Goal: Task Accomplishment & Management: Use online tool/utility

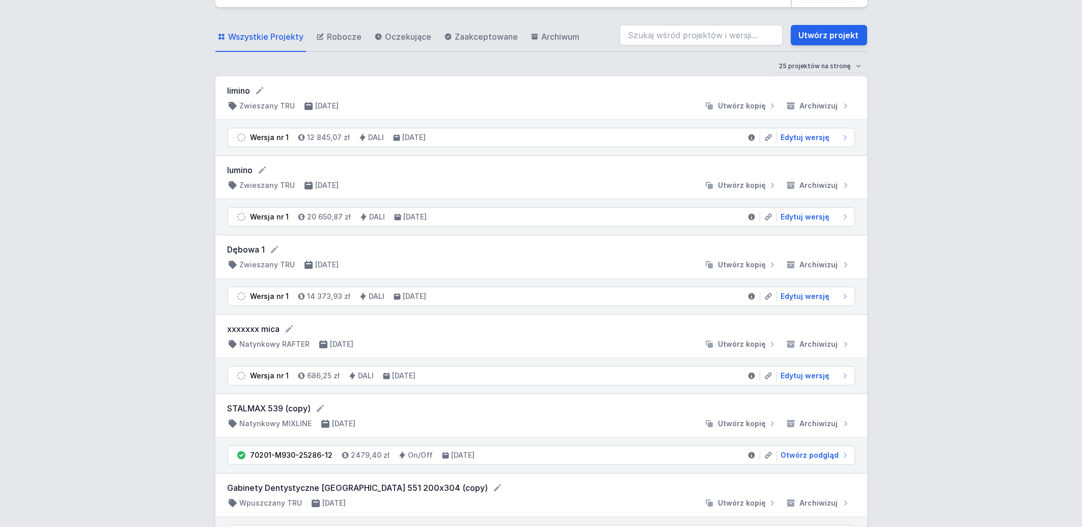
scroll to position [54, 0]
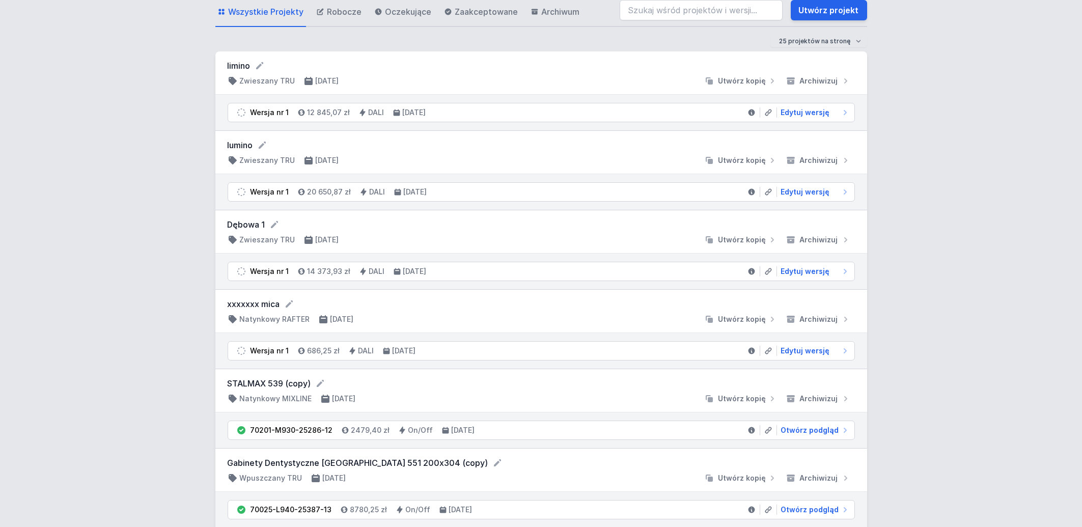
click at [258, 308] on form "xxxxxxx mica" at bounding box center [541, 304] width 627 height 12
click at [805, 351] on span "Edytuj wersję" at bounding box center [805, 351] width 49 height 10
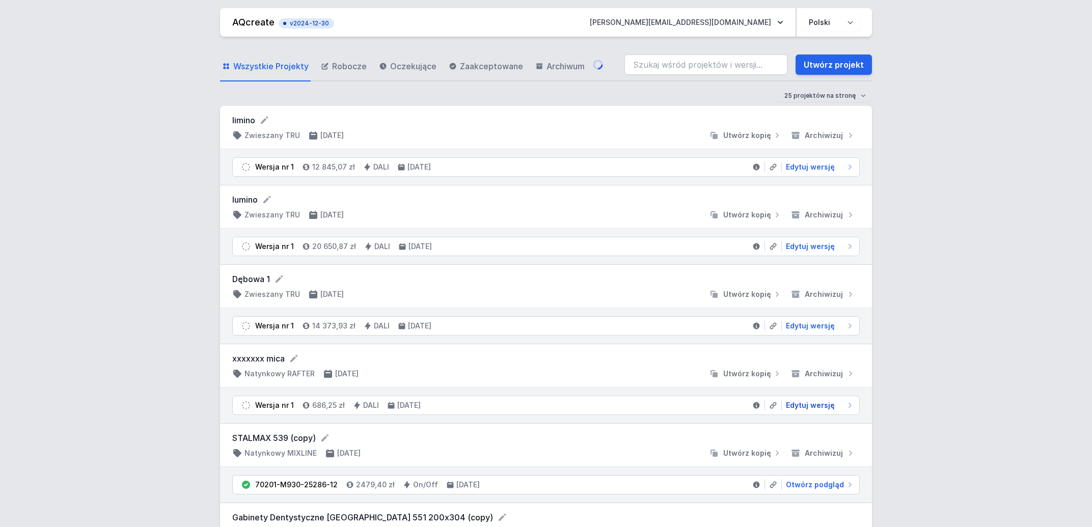
select select "M"
select select "3000"
select select "4"
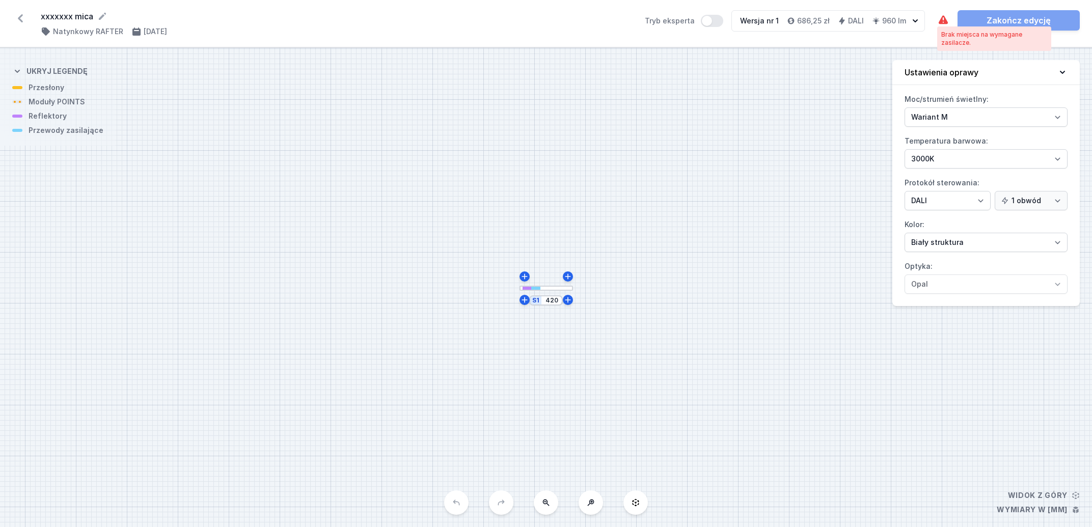
click at [940, 20] on icon at bounding box center [943, 19] width 9 height 9
click at [546, 289] on div at bounding box center [545, 288] width 53 height 5
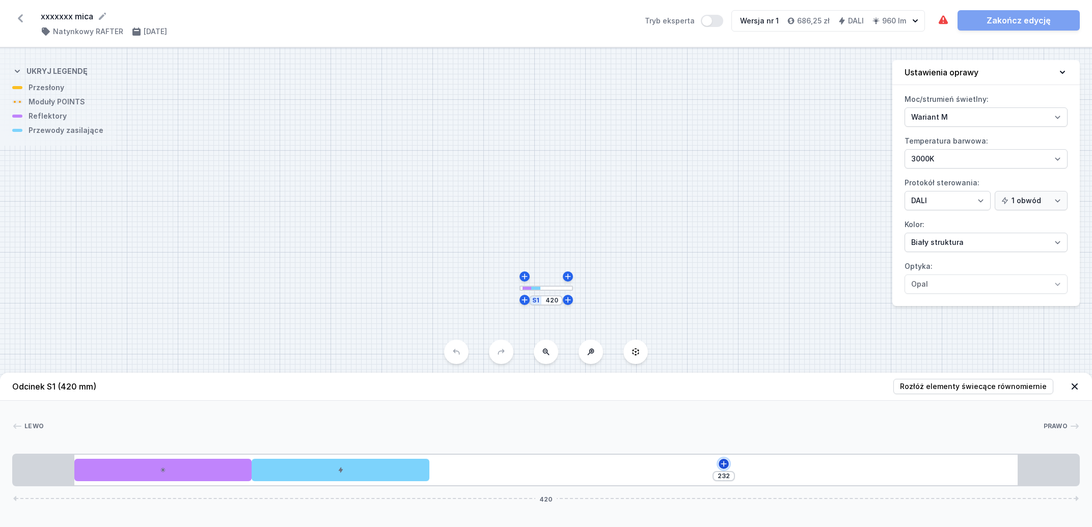
click at [723, 463] on icon at bounding box center [724, 464] width 8 height 8
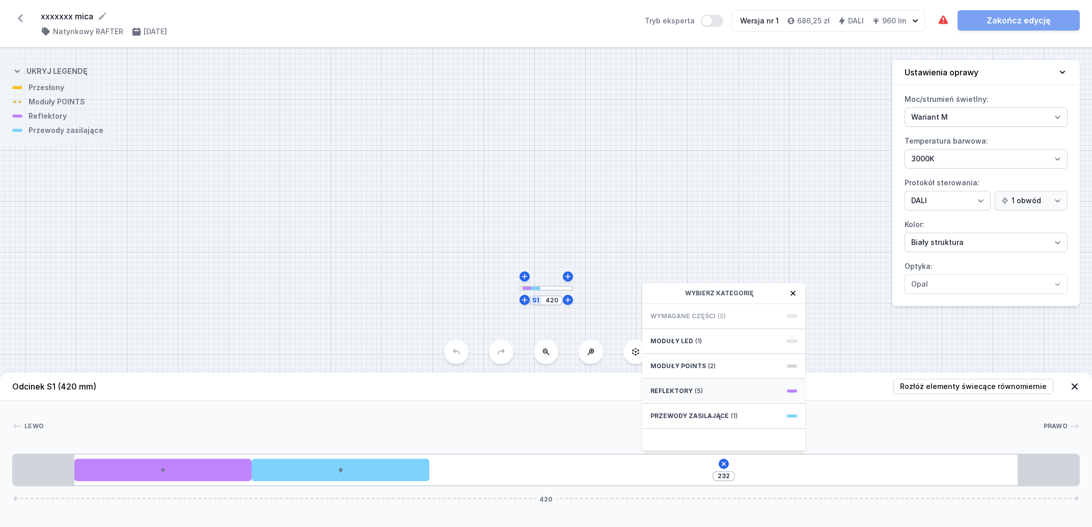
click at [679, 389] on span "Reflektory" at bounding box center [671, 391] width 42 height 8
click at [692, 380] on span "PET mini next module 20°" at bounding box center [723, 384] width 147 height 10
type input "162"
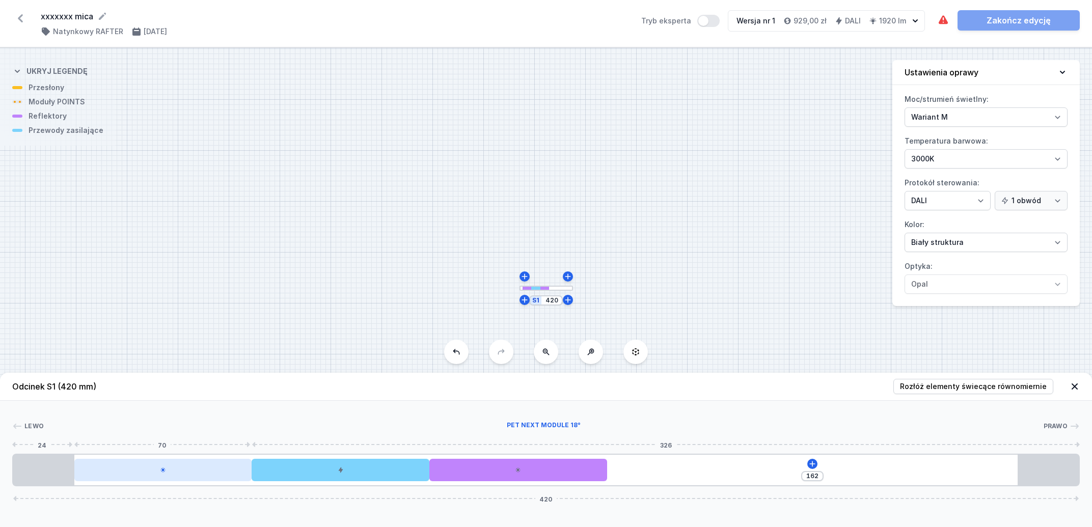
click at [194, 476] on div at bounding box center [163, 470] width 178 height 22
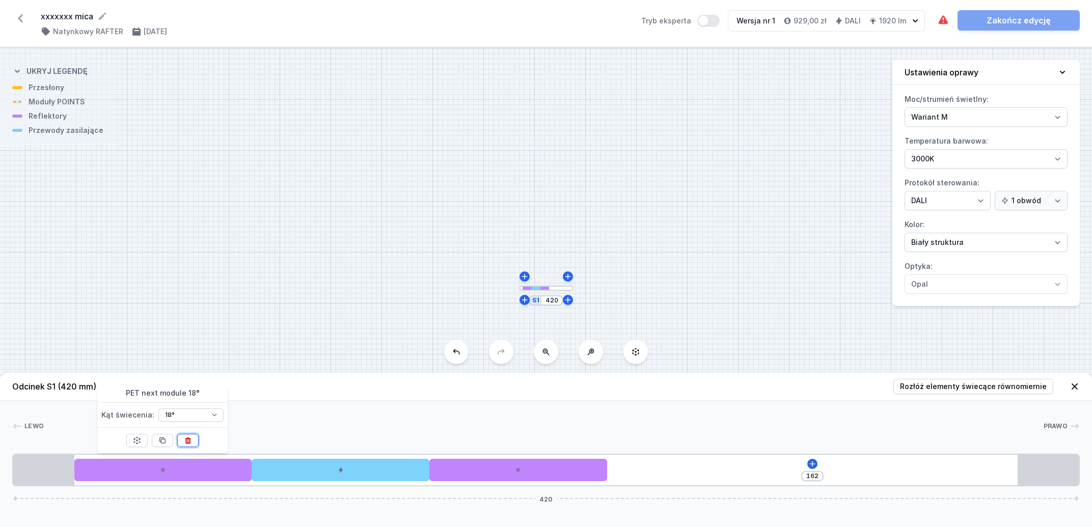
click at [189, 442] on icon at bounding box center [188, 440] width 8 height 8
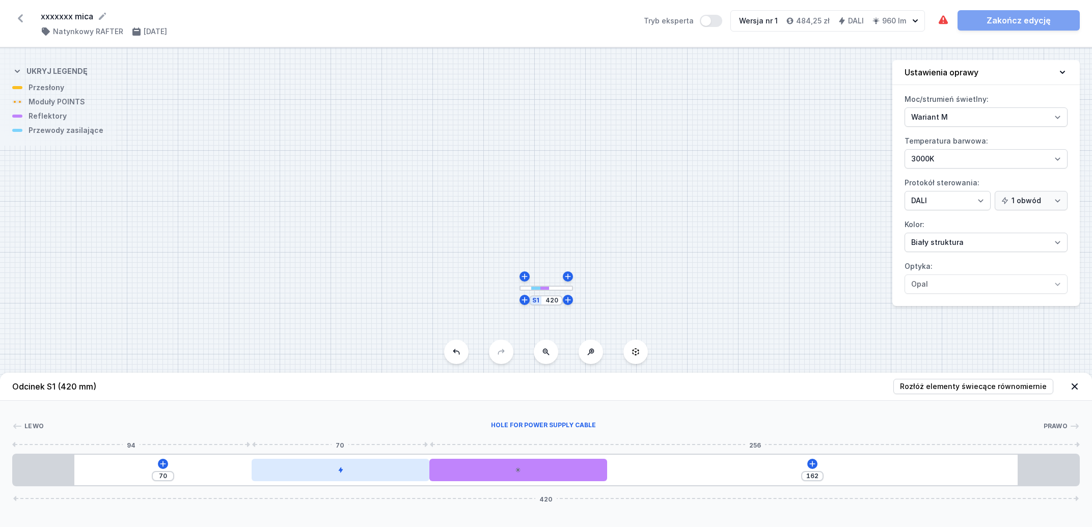
click at [288, 470] on div at bounding box center [341, 470] width 178 height 22
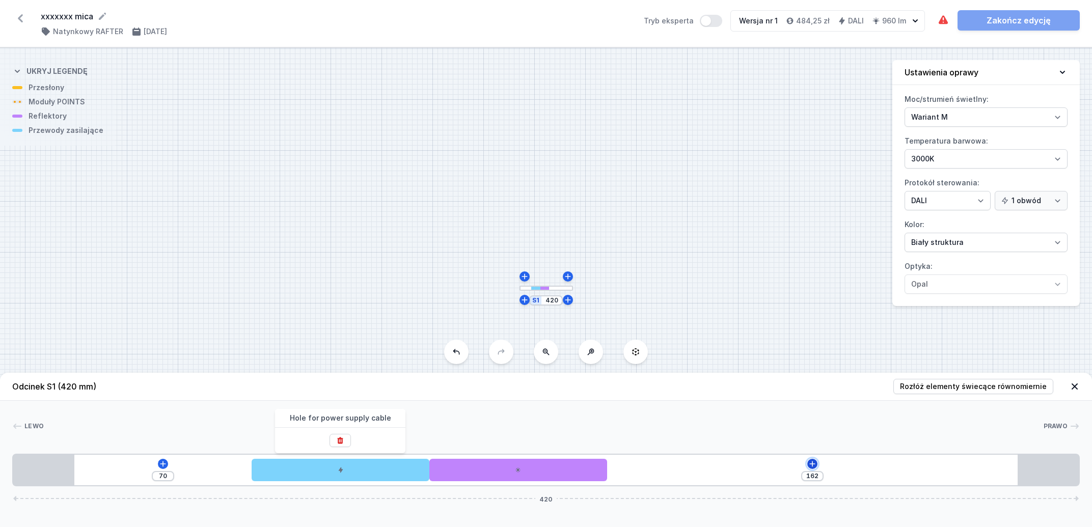
click at [810, 466] on icon at bounding box center [812, 464] width 8 height 8
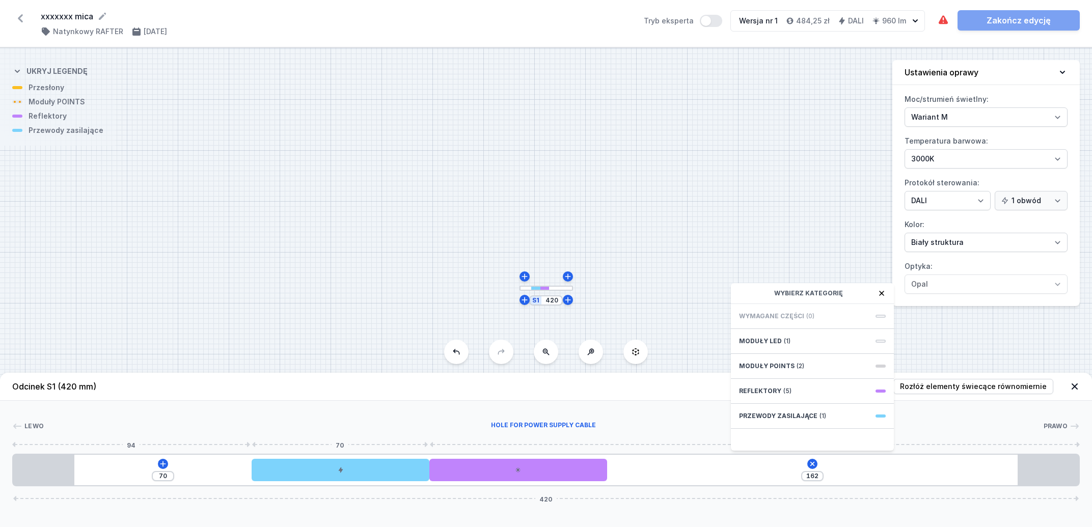
type input "10"
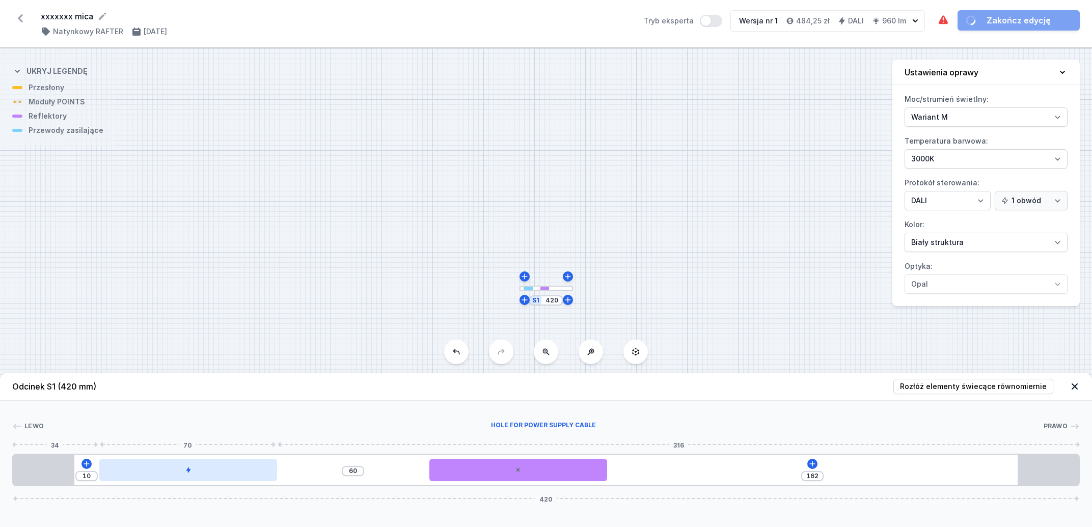
drag, startPoint x: 335, startPoint y: 478, endPoint x: 159, endPoint y: 474, distance: 176.3
click at [159, 474] on div at bounding box center [188, 470] width 178 height 22
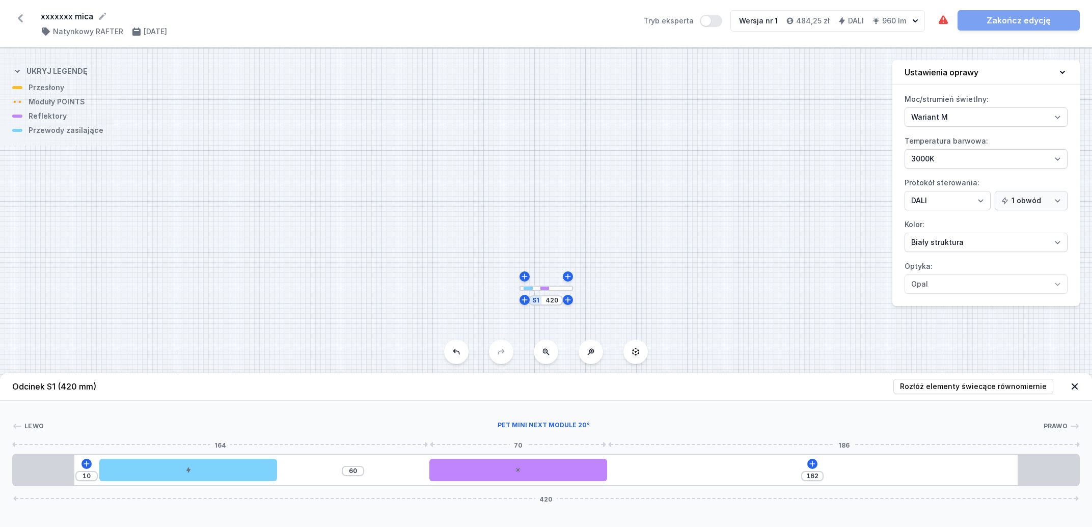
type input "222"
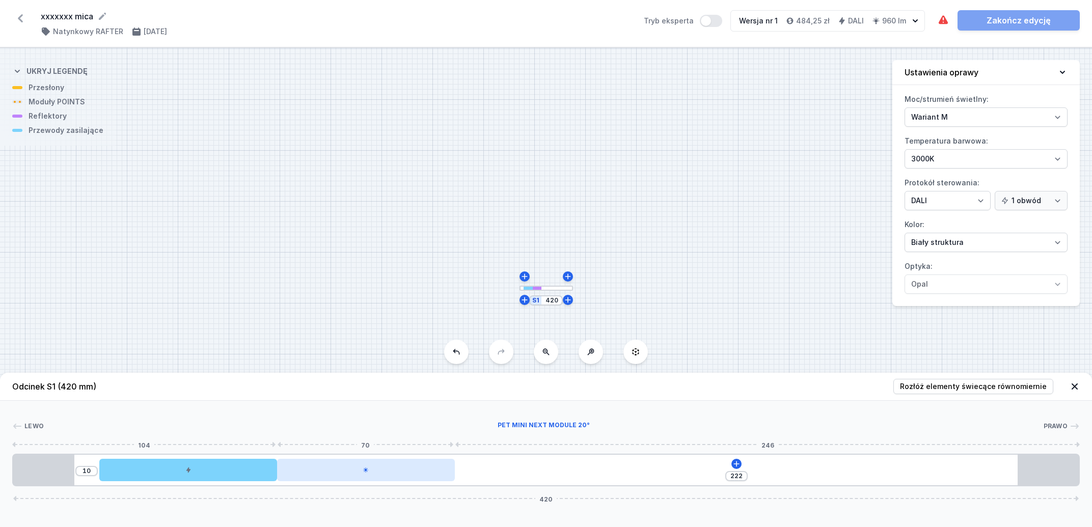
drag, startPoint x: 481, startPoint y: 474, endPoint x: 335, endPoint y: 464, distance: 147.0
click at [335, 464] on div at bounding box center [366, 470] width 178 height 22
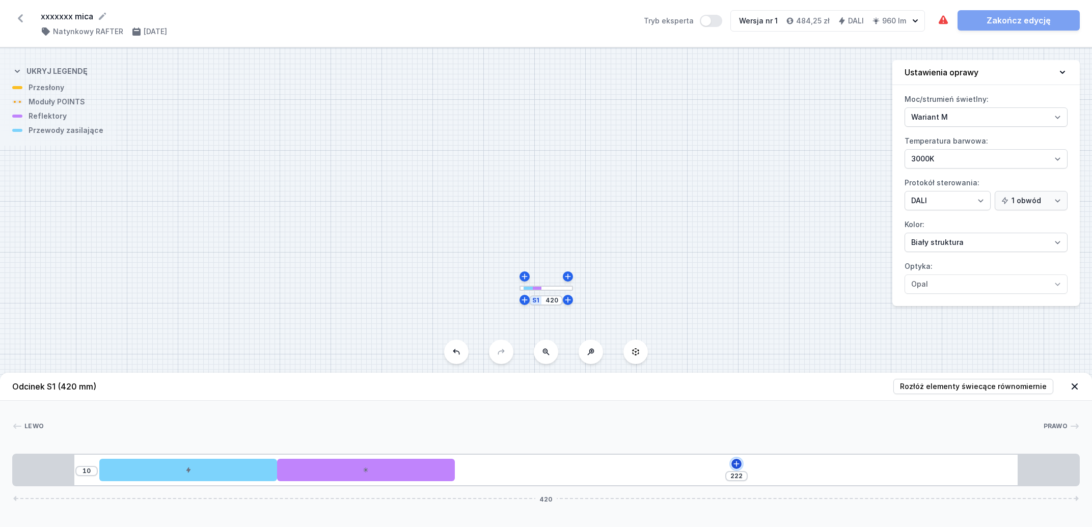
click at [739, 464] on icon at bounding box center [736, 464] width 8 height 8
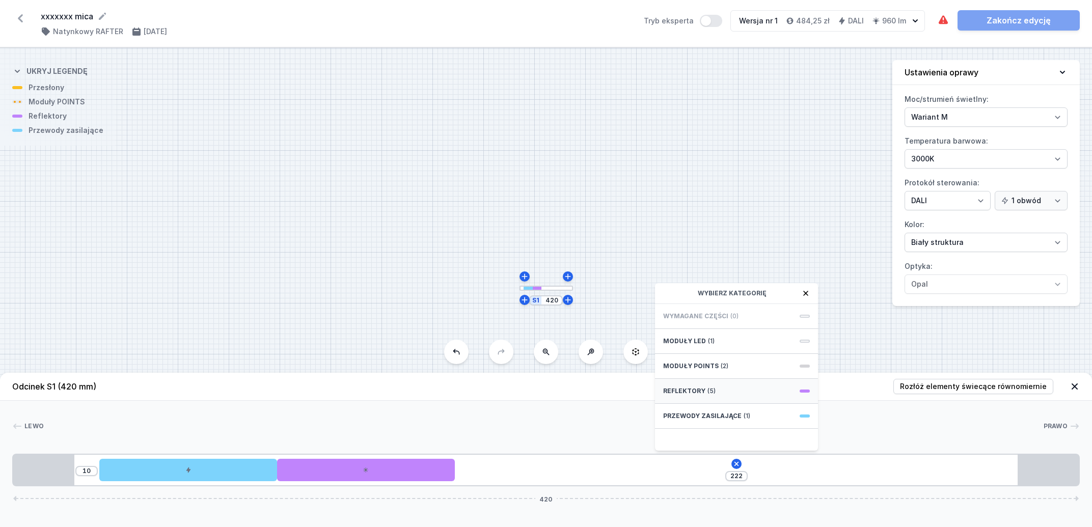
click at [766, 393] on div "Reflektory (5)" at bounding box center [736, 391] width 163 height 25
